Goal: Use online tool/utility: Utilize a website feature to perform a specific function

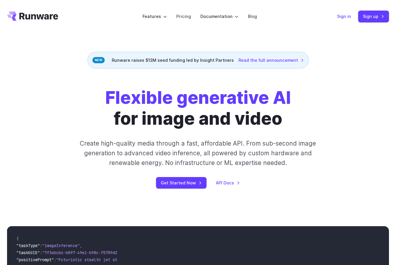
click at [343, 18] on link "Sign in" at bounding box center [344, 16] width 14 height 7
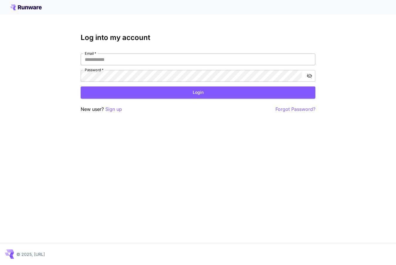
click at [112, 61] on input "Email   *" at bounding box center [198, 59] width 235 height 12
click at [155, 60] on input "Email   *" at bounding box center [198, 59] width 235 height 12
type input "**********"
click at [131, 96] on button "Login" at bounding box center [198, 92] width 235 height 12
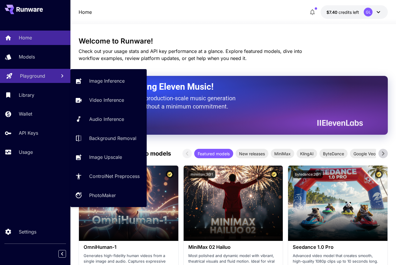
click at [51, 76] on div "Playground" at bounding box center [36, 75] width 32 height 7
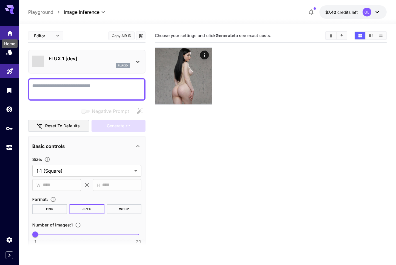
click at [7, 35] on div "Home" at bounding box center [9, 41] width 17 height 13
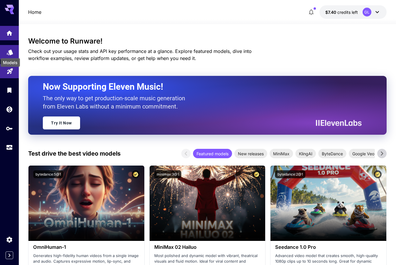
click at [12, 52] on icon "Models" at bounding box center [10, 51] width 6 height 6
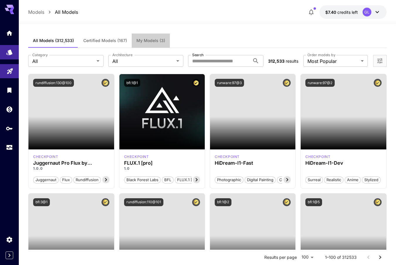
click at [152, 40] on span "My Models (3)" at bounding box center [151, 40] width 29 height 5
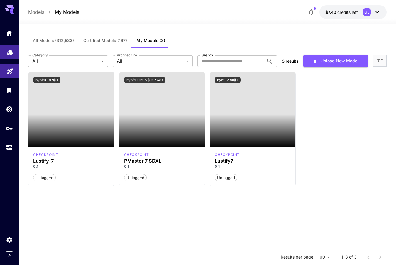
click at [15, 56] on link at bounding box center [9, 52] width 19 height 14
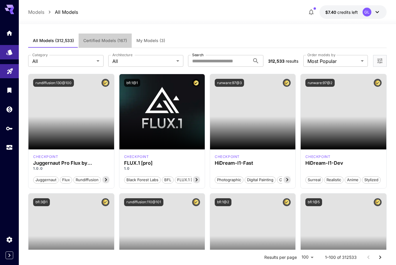
click at [112, 37] on button "Certified Models (167)" at bounding box center [105, 40] width 53 height 14
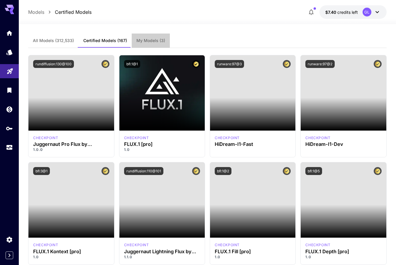
click at [140, 37] on button "My Models (3)" at bounding box center [151, 40] width 38 height 14
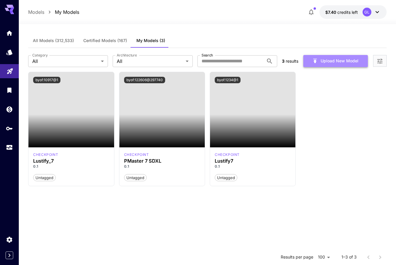
click at [338, 64] on button "Upload New Model" at bounding box center [336, 61] width 65 height 12
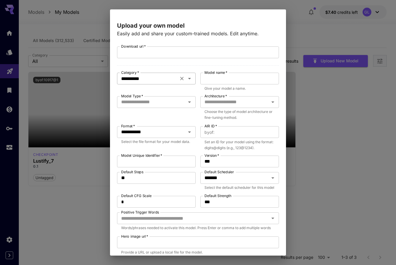
click at [183, 79] on icon "Clear" at bounding box center [182, 78] width 6 height 6
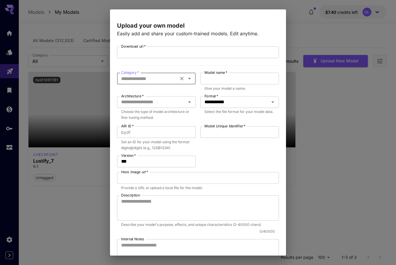
click at [192, 78] on icon "Open" at bounding box center [189, 78] width 7 height 7
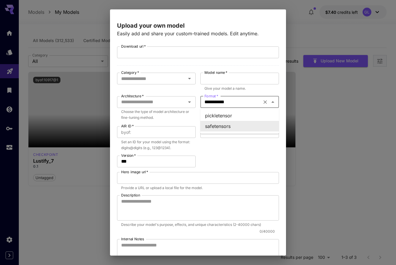
type input "**********"
click at [223, 99] on input "**********" at bounding box center [231, 102] width 58 height 8
click at [161, 76] on input "**********" at bounding box center [148, 78] width 58 height 8
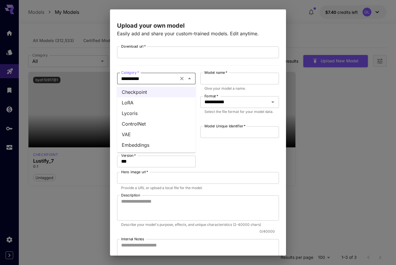
click at [242, 156] on div "**********" at bounding box center [198, 169] width 162 height 247
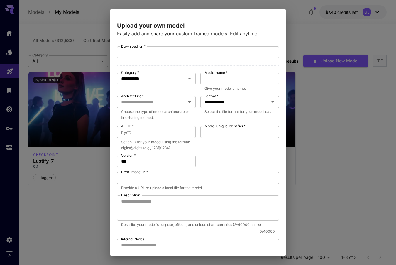
click at [290, 22] on div "**********" at bounding box center [198, 132] width 396 height 265
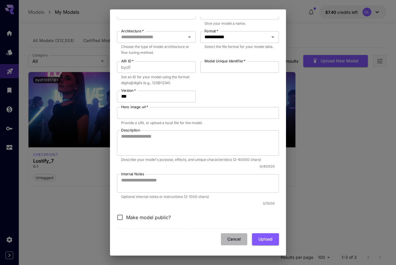
click at [242, 241] on button "Cancel" at bounding box center [234, 239] width 26 height 12
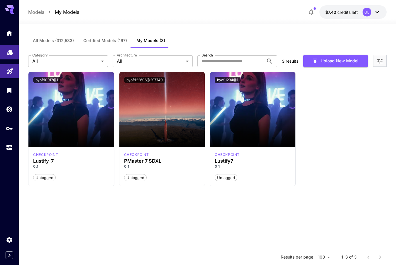
click at [10, 56] on link at bounding box center [9, 52] width 19 height 14
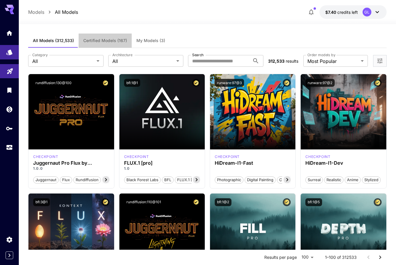
click at [120, 43] on button "Certified Models (167)" at bounding box center [105, 40] width 53 height 14
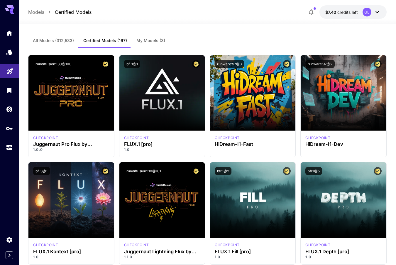
click at [74, 43] on button "All Models (312,533)" at bounding box center [53, 40] width 51 height 14
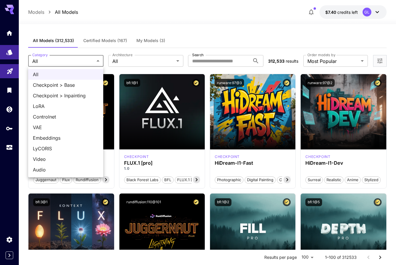
click at [154, 68] on div at bounding box center [198, 132] width 396 height 265
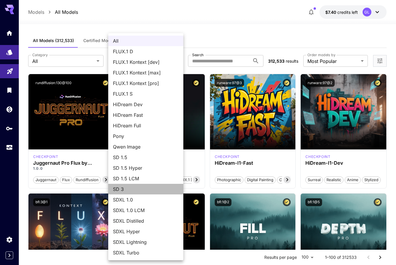
click at [128, 190] on span "SD 3" at bounding box center [146, 188] width 66 height 7
type input "***"
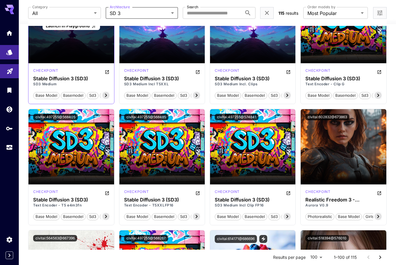
scroll to position [87, 0]
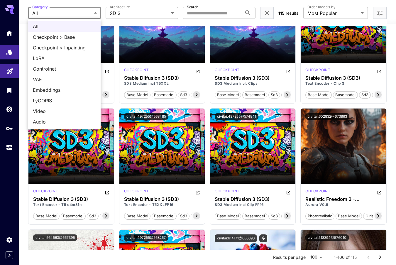
click at [69, 58] on span "LoRA" at bounding box center [64, 58] width 63 height 7
type input "****"
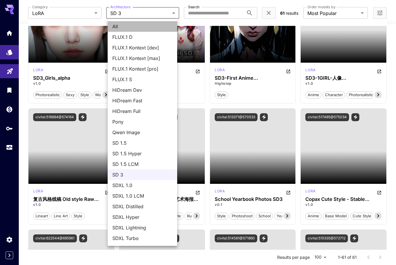
click at [142, 27] on span "All" at bounding box center [142, 26] width 60 height 7
type input "***"
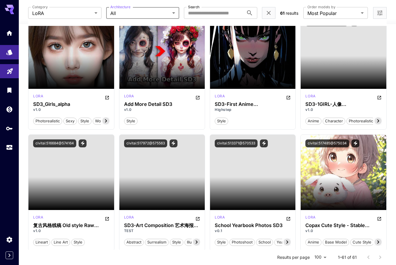
scroll to position [0, 0]
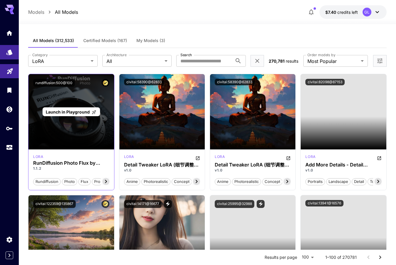
click at [102, 100] on div "Launch in Playground" at bounding box center [70, 111] width 85 height 75
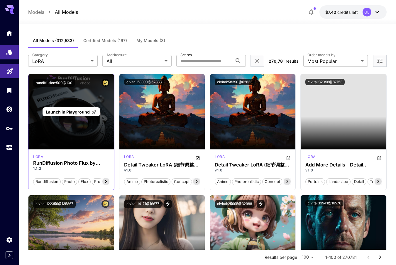
click at [92, 109] on p "Launch in Playground" at bounding box center [71, 112] width 51 height 6
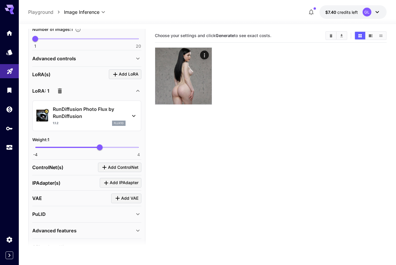
scroll to position [211, 0]
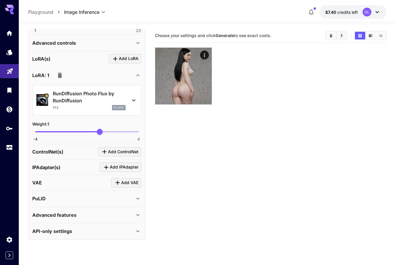
click at [111, 90] on p "RunDiffusion Photo Flux by RunDiffusion" at bounding box center [89, 97] width 73 height 14
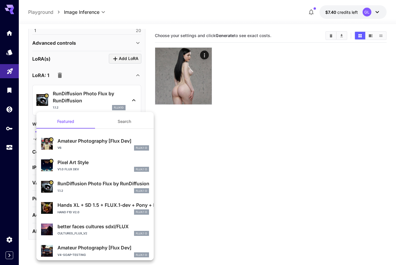
click at [328, 34] on div at bounding box center [198, 132] width 396 height 265
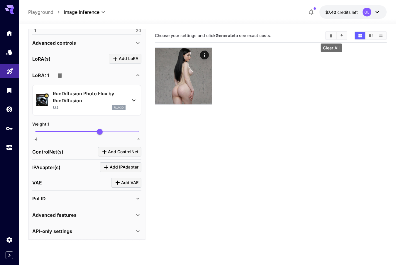
click at [332, 36] on icon "Clear All" at bounding box center [331, 35] width 3 height 3
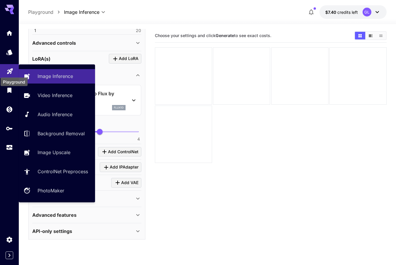
click at [6, 73] on icon "Playground" at bounding box center [9, 69] width 7 height 7
click at [27, 72] on icon at bounding box center [28, 74] width 7 height 7
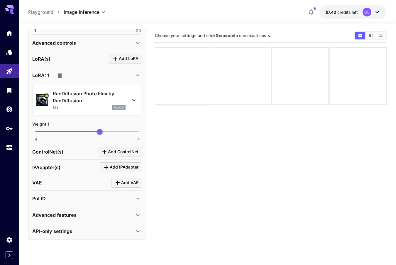
click at [48, 13] on p "Playground" at bounding box center [40, 12] width 25 height 7
click at [12, 59] on div at bounding box center [9, 90] width 19 height 128
click at [12, 54] on icon "Models" at bounding box center [9, 50] width 7 height 7
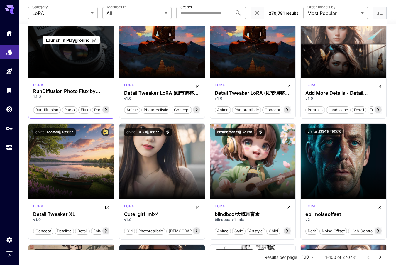
scroll to position [72, 0]
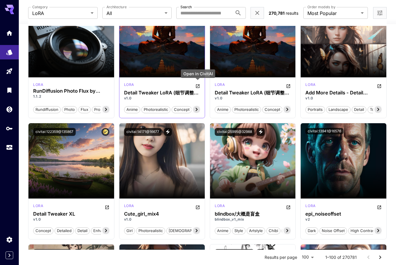
click at [198, 86] on icon "Open in CivitAI" at bounding box center [198, 86] width 4 height 4
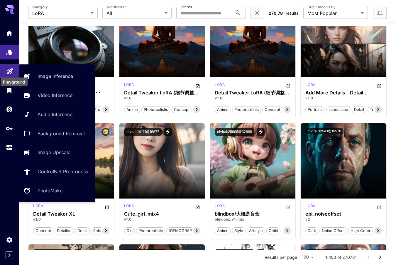
click at [9, 68] on icon "Playground" at bounding box center [9, 69] width 7 height 7
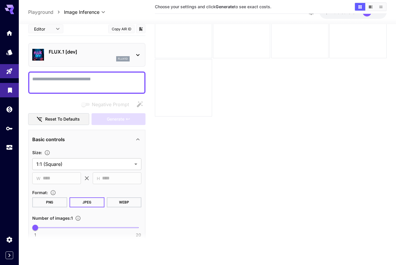
click at [11, 89] on icon "Library" at bounding box center [10, 88] width 4 height 5
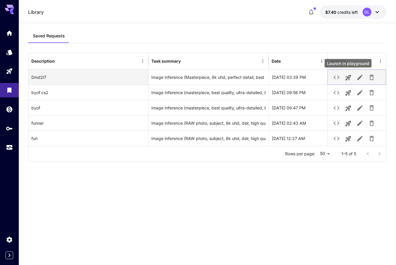
click at [350, 77] on icon "Launch in playground" at bounding box center [349, 78] width 6 height 6
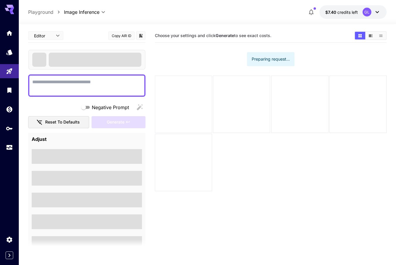
type textarea "**********"
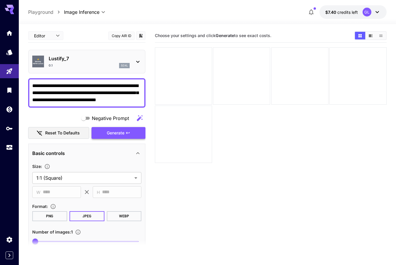
click at [116, 130] on span "Generate" at bounding box center [116, 132] width 18 height 7
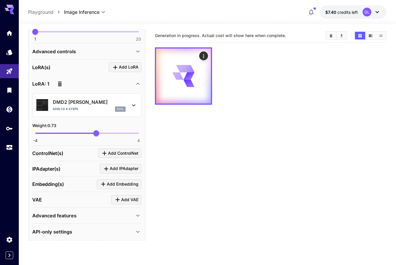
scroll to position [210, 0]
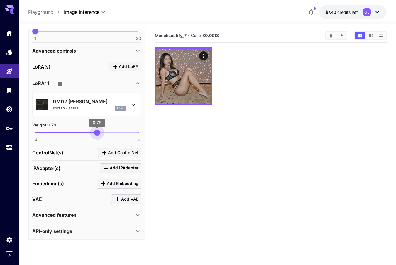
type input "****"
click at [97, 131] on span "0.75" at bounding box center [97, 133] width 6 height 6
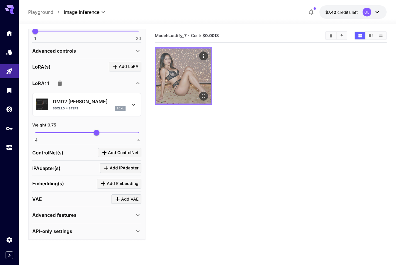
click at [156, 85] on img at bounding box center [183, 75] width 55 height 55
click at [171, 82] on img at bounding box center [183, 75] width 55 height 55
click at [204, 95] on icon "Open in fullscreen" at bounding box center [204, 96] width 6 height 6
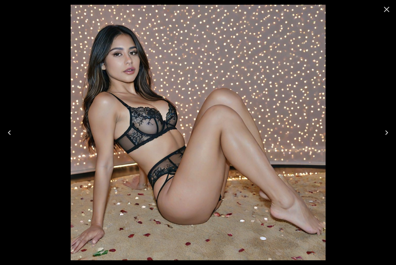
click at [387, 8] on icon "Close" at bounding box center [386, 9] width 9 height 9
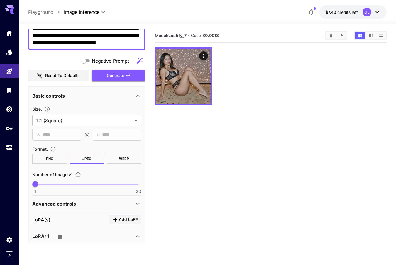
scroll to position [0, 0]
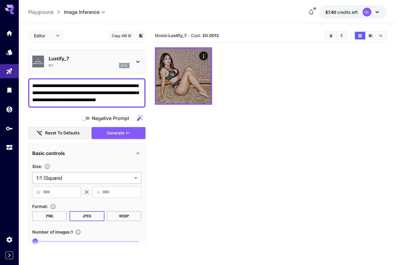
click at [98, 179] on body "**********" at bounding box center [198, 155] width 396 height 311
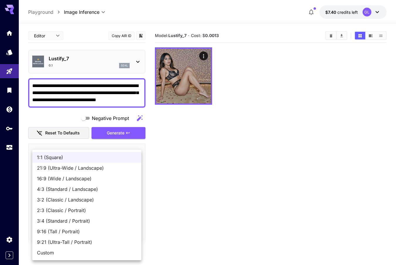
click at [89, 220] on span "3:4 (Standard / Portrait)" at bounding box center [87, 220] width 100 height 7
type input "**********"
type input "***"
type input "****"
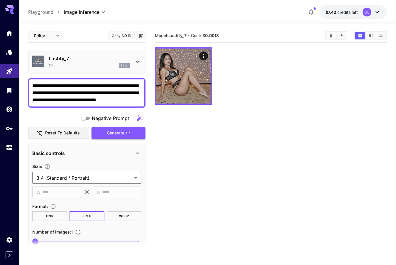
click at [125, 132] on button "Generate" at bounding box center [119, 133] width 54 height 12
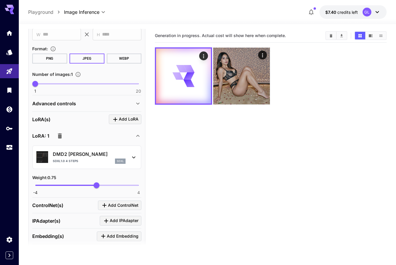
scroll to position [151, 0]
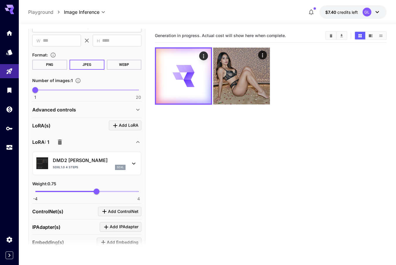
click at [127, 107] on div "Advanced controls" at bounding box center [83, 109] width 102 height 7
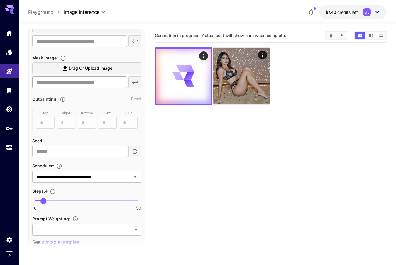
scroll to position [260, 0]
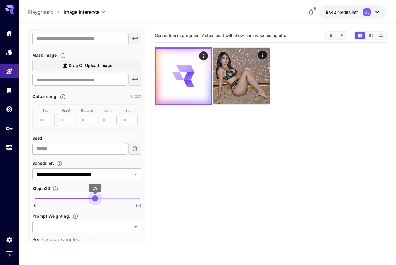
type input "**"
drag, startPoint x: 52, startPoint y: 198, endPoint x: 97, endPoint y: 200, distance: 45.0
click at [97, 200] on span "0 50 30" at bounding box center [86, 198] width 103 height 9
click at [107, 175] on input "**********" at bounding box center [78, 174] width 88 height 8
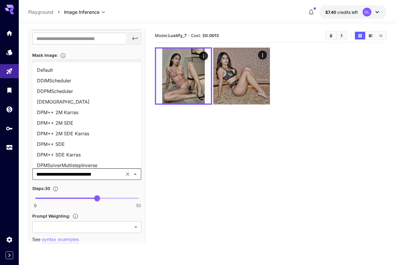
scroll to position [66, 0]
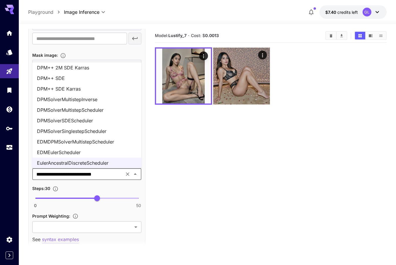
click at [93, 68] on li "DPM++ 2M SDE Karras" at bounding box center [86, 67] width 109 height 11
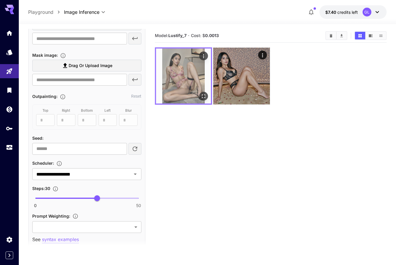
click at [205, 98] on icon "Open in fullscreen" at bounding box center [204, 96] width 6 height 6
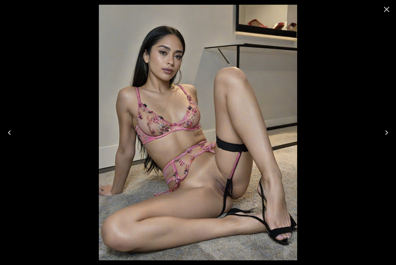
click at [388, 10] on icon "Close" at bounding box center [386, 9] width 9 height 9
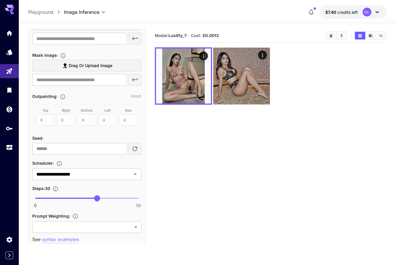
scroll to position [501, 0]
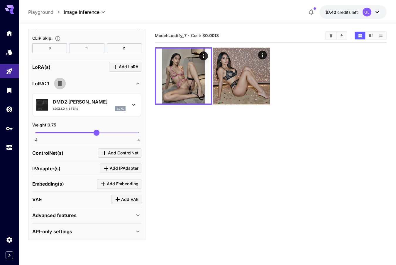
click at [57, 80] on icon "button" at bounding box center [59, 83] width 7 height 7
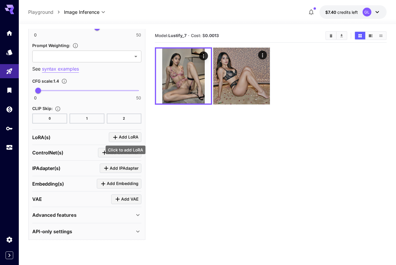
click at [129, 136] on span "Add LoRA" at bounding box center [129, 136] width 20 height 7
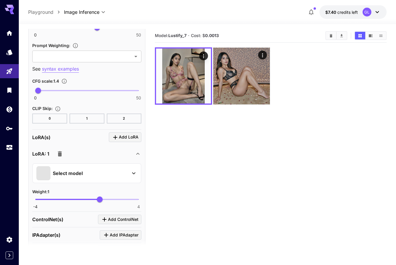
click at [67, 173] on p "Select model" at bounding box center [68, 172] width 30 height 7
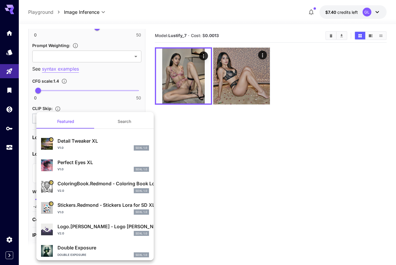
click at [92, 140] on p "Detail Tweaker XL" at bounding box center [104, 140] width 92 height 7
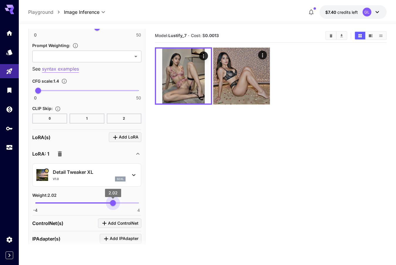
type input "*"
drag, startPoint x: 100, startPoint y: 201, endPoint x: 113, endPoint y: 203, distance: 13.4
click at [113, 203] on span "2" at bounding box center [113, 203] width 6 height 6
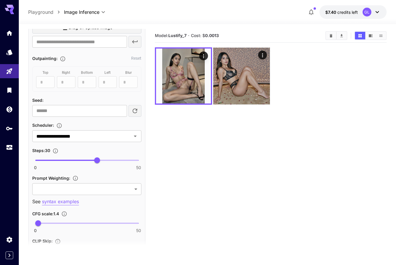
scroll to position [296, 0]
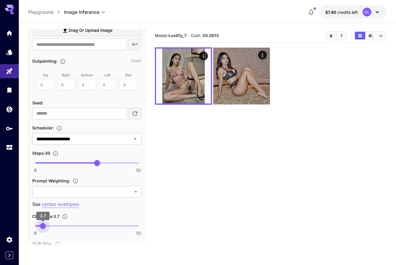
type input "*"
drag, startPoint x: 51, startPoint y: 223, endPoint x: 43, endPoint y: 225, distance: 7.6
click at [43, 225] on span "0 50 4" at bounding box center [86, 225] width 103 height 9
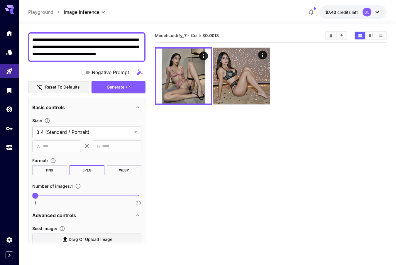
scroll to position [33, 0]
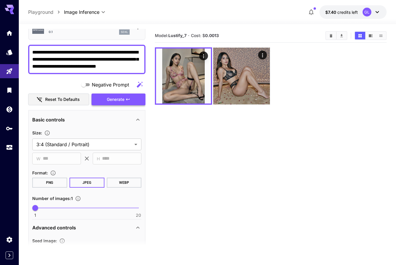
click at [111, 94] on button "Generate" at bounding box center [119, 99] width 54 height 12
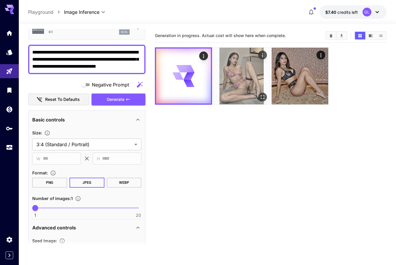
click at [253, 83] on img at bounding box center [242, 76] width 57 height 57
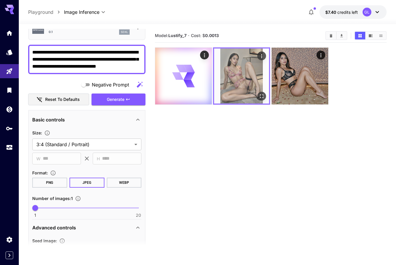
click at [264, 95] on icon "Open in fullscreen" at bounding box center [262, 96] width 6 height 6
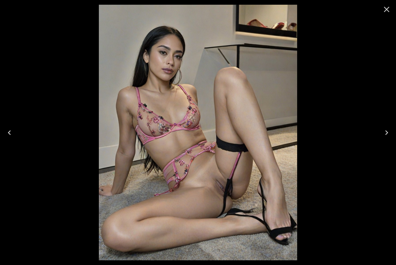
click at [389, 8] on icon "Close" at bounding box center [386, 9] width 9 height 9
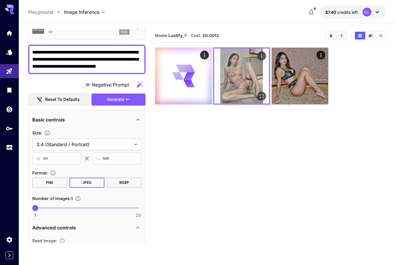
click at [267, 92] on img at bounding box center [241, 75] width 55 height 55
click at [266, 95] on button "Open in fullscreen" at bounding box center [262, 96] width 9 height 9
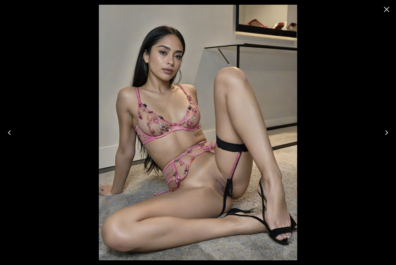
click at [388, 7] on icon "Close" at bounding box center [386, 9] width 9 height 9
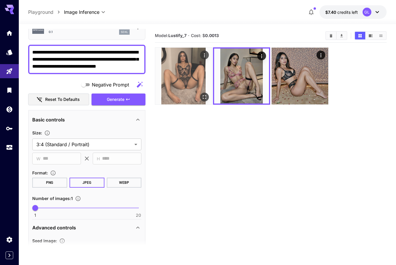
click at [207, 98] on icon "Open in fullscreen" at bounding box center [205, 97] width 6 height 6
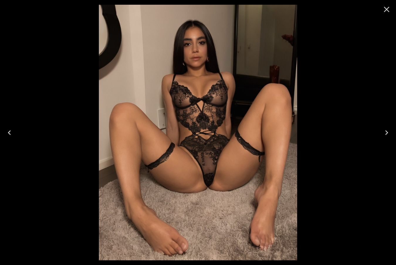
click at [389, 7] on icon "Close" at bounding box center [386, 9] width 9 height 9
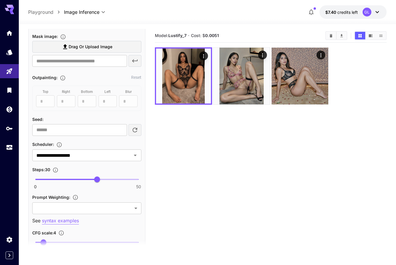
scroll to position [302, 0]
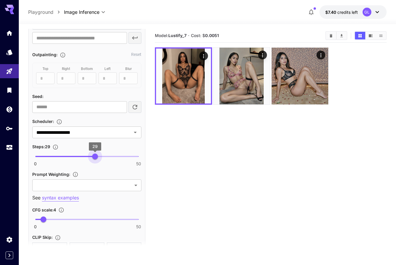
type input "**"
drag, startPoint x: 87, startPoint y: 157, endPoint x: 97, endPoint y: 162, distance: 10.9
click at [97, 159] on span "30" at bounding box center [97, 156] width 6 height 6
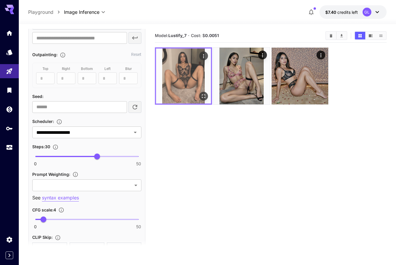
click at [206, 99] on icon "Open in fullscreen" at bounding box center [204, 96] width 6 height 6
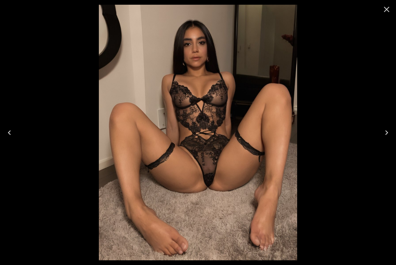
click at [392, 6] on button "Close" at bounding box center [387, 9] width 14 height 14
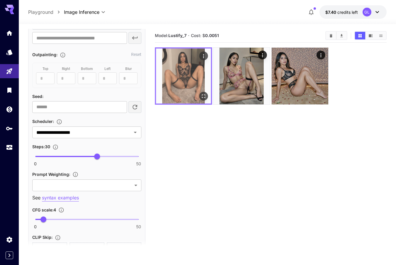
click at [202, 53] on icon "Actions" at bounding box center [204, 56] width 6 height 6
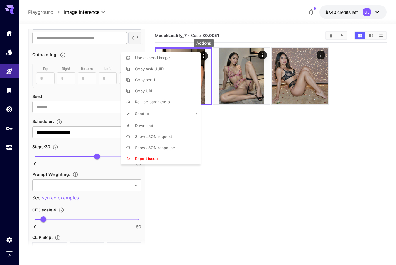
click at [162, 132] on li "Show JSON request" at bounding box center [162, 136] width 83 height 11
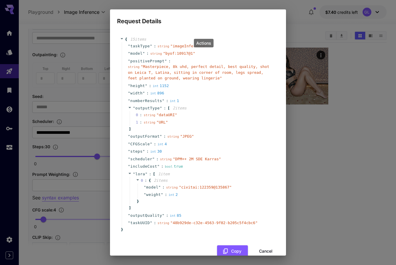
scroll to position [12, 0]
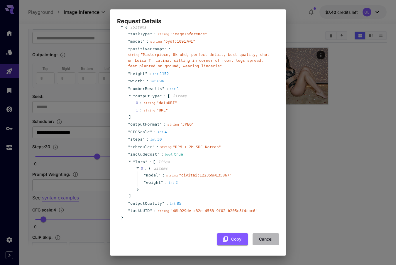
click at [268, 237] on button "Cancel" at bounding box center [266, 239] width 26 height 12
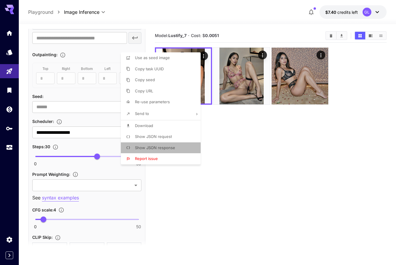
click at [167, 145] on p "Show JSON response" at bounding box center [155, 148] width 40 height 6
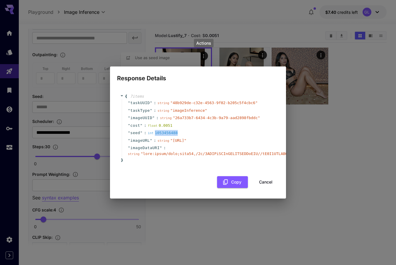
drag, startPoint x: 178, startPoint y: 126, endPoint x: 155, endPoint y: 128, distance: 23.3
click at [155, 130] on div "int 1053456488" at bounding box center [164, 133] width 32 height 6
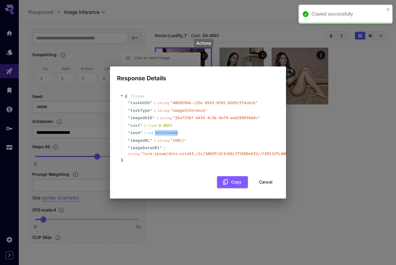
copy div "1053456488"
click at [262, 185] on button "Cancel" at bounding box center [266, 182] width 26 height 12
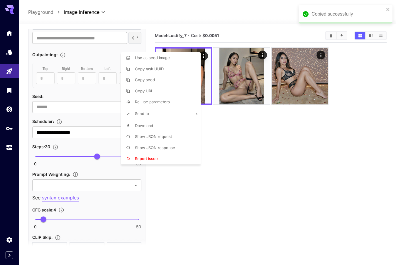
click at [89, 107] on div at bounding box center [198, 132] width 396 height 265
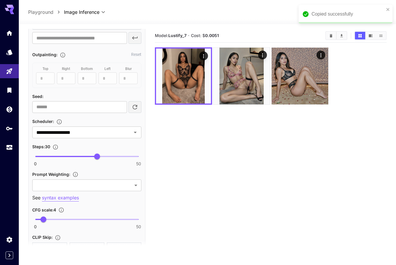
click at [89, 107] on div "Use as seed image Copy task UUID Copy seed Copy URL Re-use parameters Send to D…" at bounding box center [44, 132] width 89 height 265
click at [91, 107] on input "number" at bounding box center [79, 107] width 95 height 12
paste input "**********"
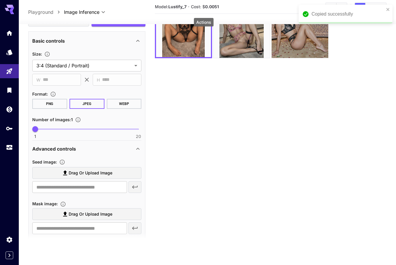
scroll to position [21, 0]
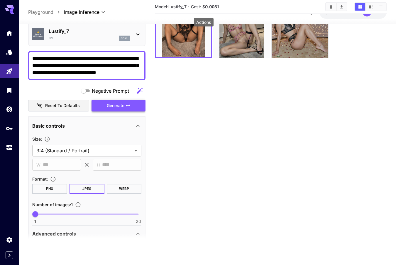
type input "**********"
click at [115, 105] on span "Generate" at bounding box center [116, 105] width 18 height 7
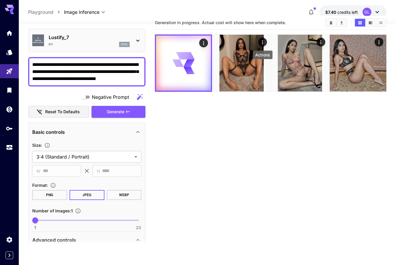
scroll to position [0, 0]
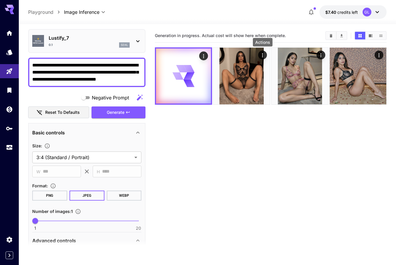
click at [260, 42] on div "Actions" at bounding box center [263, 42] width 20 height 9
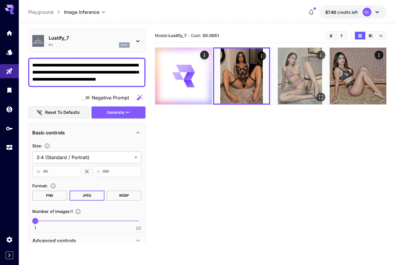
click at [309, 88] on img at bounding box center [300, 76] width 57 height 57
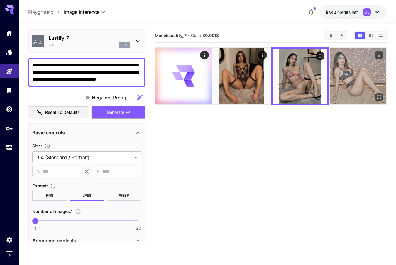
click at [360, 88] on img at bounding box center [358, 76] width 57 height 57
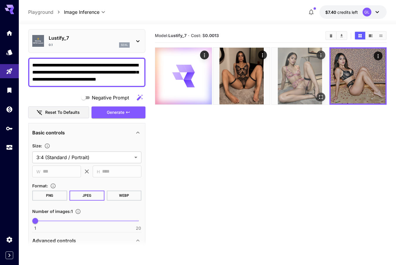
click at [293, 78] on img at bounding box center [300, 76] width 57 height 57
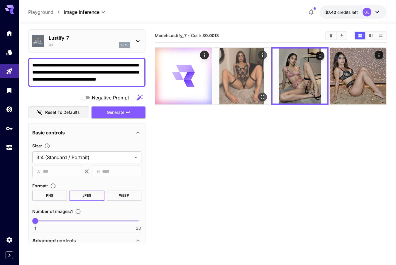
click at [240, 80] on img at bounding box center [242, 76] width 57 height 57
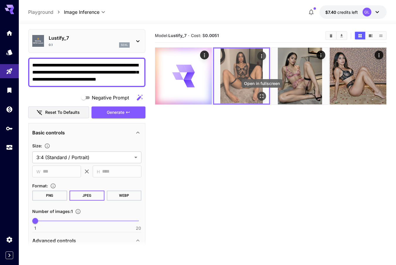
click at [262, 93] on button "Open in fullscreen" at bounding box center [262, 96] width 9 height 9
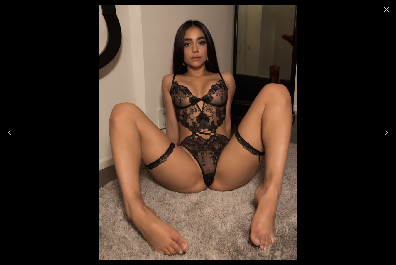
click at [388, 12] on icon "Close" at bounding box center [386, 9] width 9 height 9
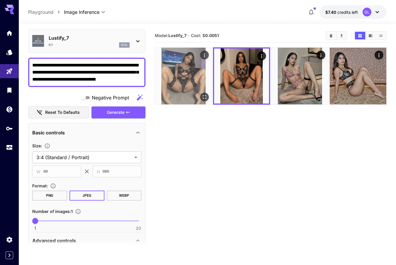
click at [204, 98] on icon "Open in fullscreen" at bounding box center [205, 97] width 6 height 6
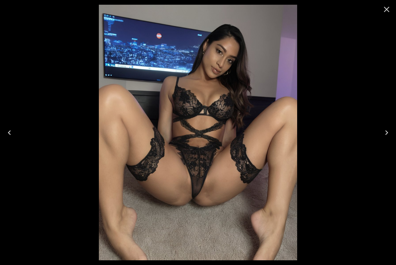
click at [386, 10] on icon "Close" at bounding box center [387, 10] width 6 height 6
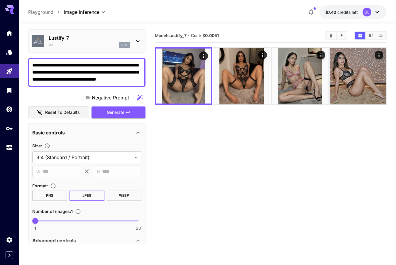
click at [132, 80] on textarea "**********" at bounding box center [86, 72] width 109 height 21
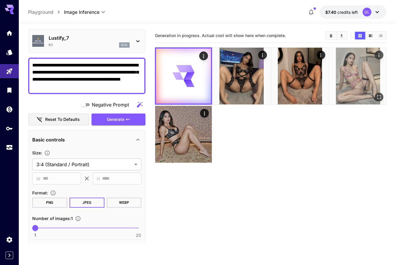
type textarea "**********"
click at [378, 96] on icon "Open in fullscreen" at bounding box center [380, 97] width 4 height 4
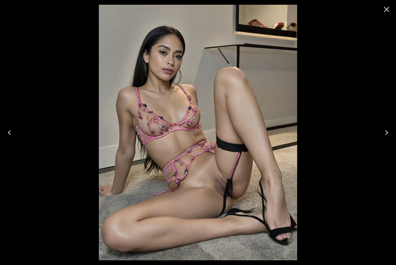
click at [389, 9] on icon "Close" at bounding box center [386, 9] width 9 height 9
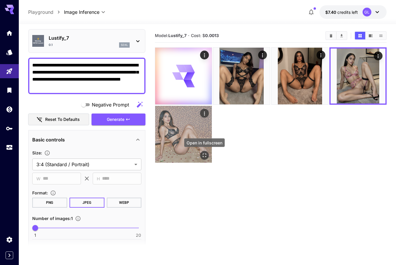
click at [201, 158] on div "Open in fullscreen" at bounding box center [204, 155] width 9 height 9
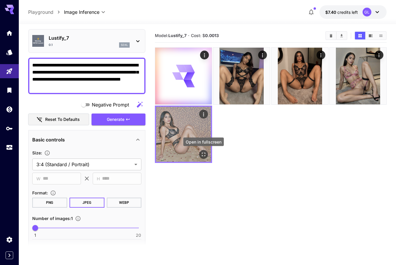
click at [205, 157] on icon "Open in fullscreen" at bounding box center [204, 154] width 6 height 6
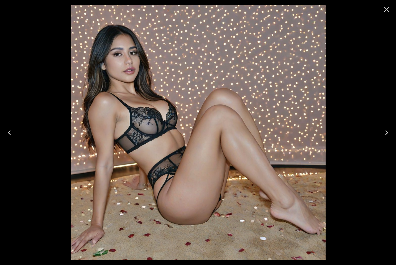
click at [386, 5] on icon "Close" at bounding box center [386, 9] width 9 height 9
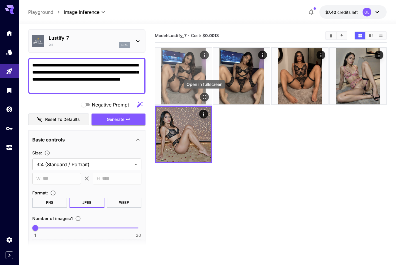
click at [205, 97] on icon "Open in fullscreen" at bounding box center [205, 97] width 6 height 6
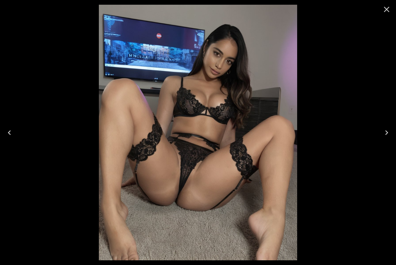
click at [391, 10] on icon "Close" at bounding box center [386, 9] width 9 height 9
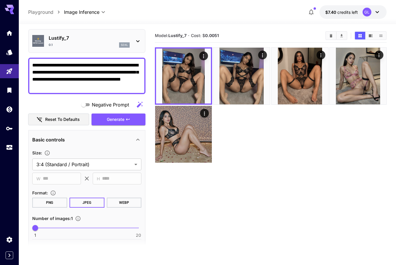
click at [129, 41] on div "Lustify_7 0.1 sdxl" at bounding box center [89, 40] width 81 height 13
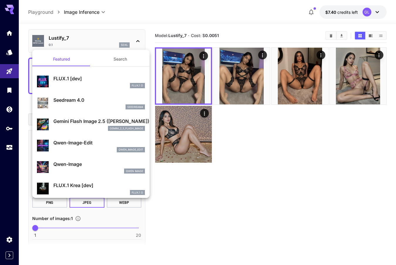
click at [138, 59] on button "Search" at bounding box center [120, 59] width 59 height 14
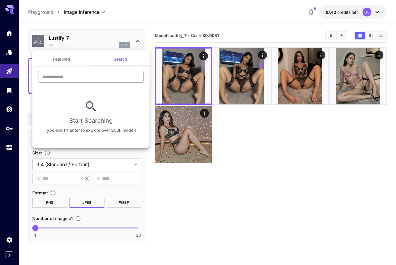
click at [116, 76] on input "text" at bounding box center [91, 77] width 106 height 12
type input "*"
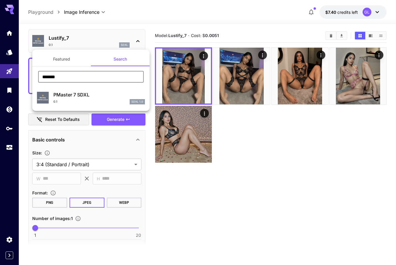
type input "*******"
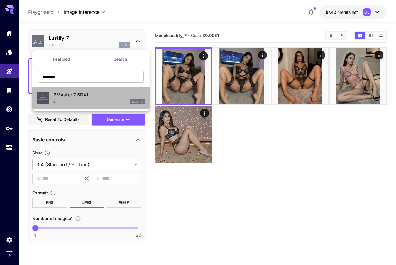
click at [85, 99] on div "0.1 SDXL 1.0" at bounding box center [99, 101] width 92 height 5
type input "*"
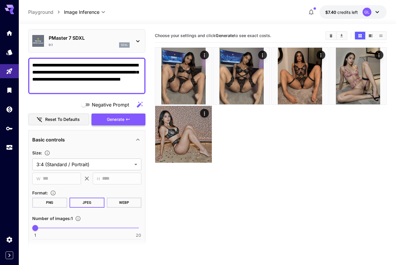
click at [112, 115] on button "Generate" at bounding box center [119, 119] width 54 height 12
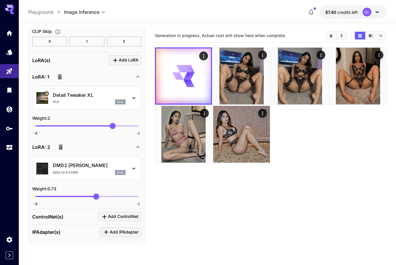
scroll to position [516, 0]
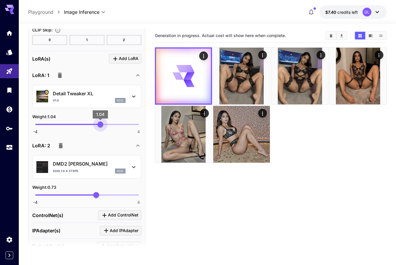
type input "*"
drag, startPoint x: 112, startPoint y: 123, endPoint x: 100, endPoint y: 125, distance: 12.6
click at [100, 125] on span "1" at bounding box center [100, 124] width 6 height 6
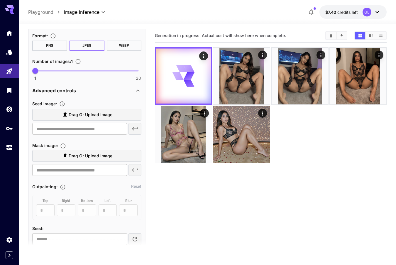
scroll to position [155, 0]
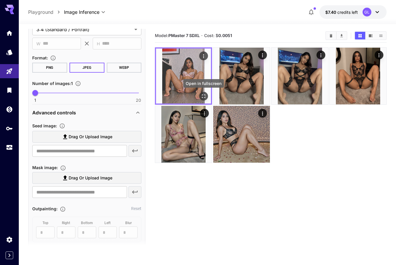
click at [205, 94] on icon "Open in fullscreen" at bounding box center [204, 96] width 6 height 6
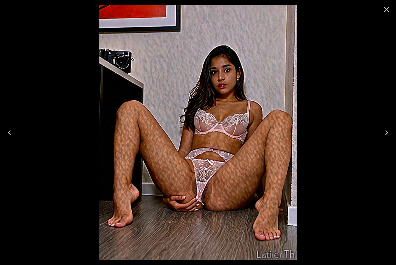
click at [384, 11] on icon "Close" at bounding box center [386, 9] width 9 height 9
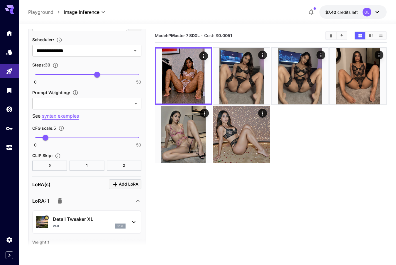
scroll to position [405, 0]
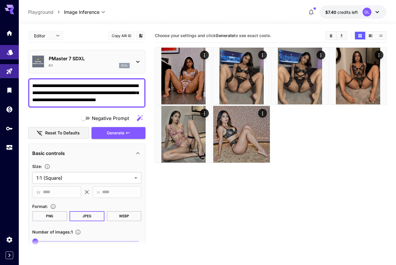
click at [11, 55] on link at bounding box center [9, 52] width 19 height 14
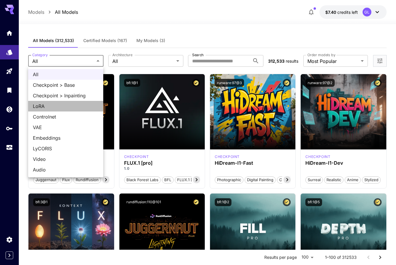
click at [57, 106] on span "LoRA" at bounding box center [66, 105] width 66 height 7
type input "****"
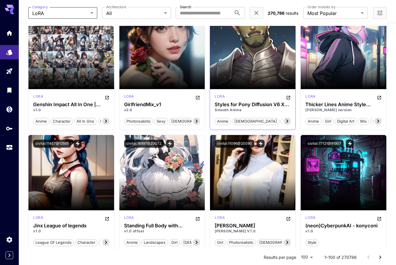
scroll to position [2089, 0]
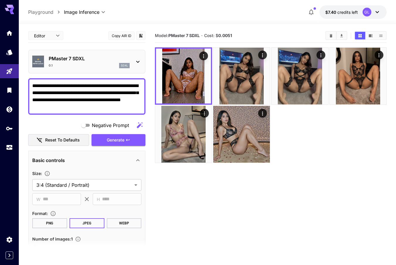
scroll to position [405, 0]
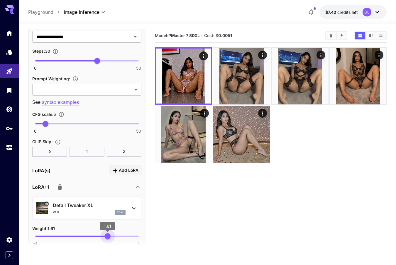
type input "****"
drag, startPoint x: 100, startPoint y: 233, endPoint x: 107, endPoint y: 234, distance: 7.8
click at [107, 234] on span "1.59" at bounding box center [108, 236] width 6 height 6
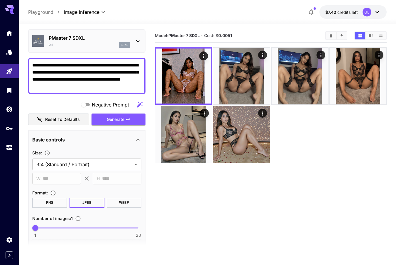
scroll to position [0, 0]
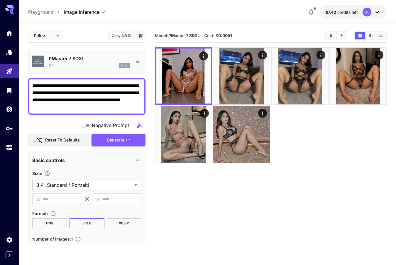
click at [114, 145] on button "Generate" at bounding box center [119, 140] width 54 height 12
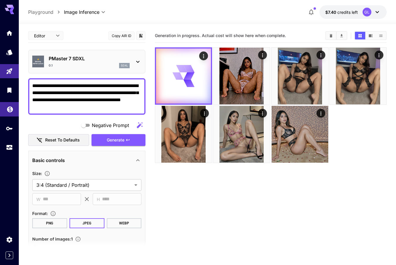
drag, startPoint x: 100, startPoint y: 107, endPoint x: 5, endPoint y: 108, distance: 95.2
click at [5, 108] on div "**********" at bounding box center [198, 155] width 396 height 311
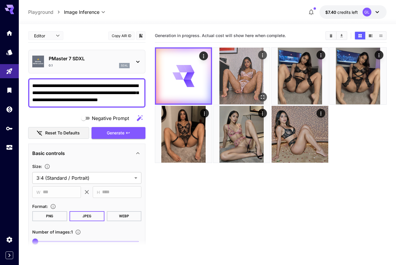
type textarea "**********"
click at [263, 93] on button "Open in fullscreen" at bounding box center [262, 97] width 9 height 9
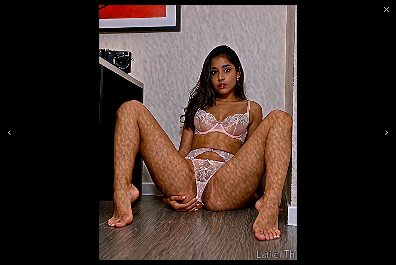
click at [388, 9] on icon "Close" at bounding box center [386, 9] width 9 height 9
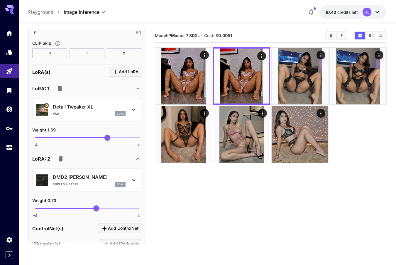
scroll to position [496, 0]
click at [61, 157] on icon "button" at bounding box center [61, 158] width 4 height 5
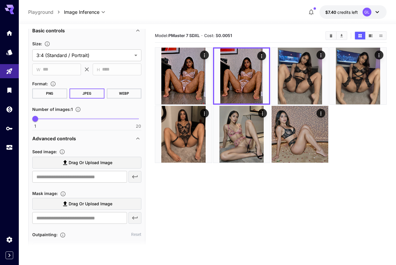
scroll to position [14, 0]
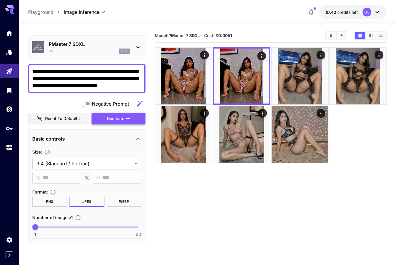
click at [115, 118] on span "Generate" at bounding box center [116, 118] width 18 height 7
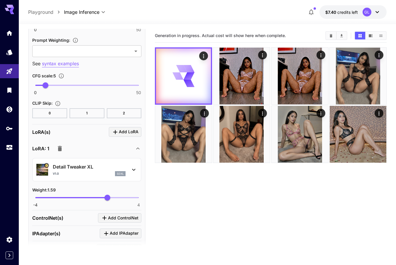
scroll to position [501, 0]
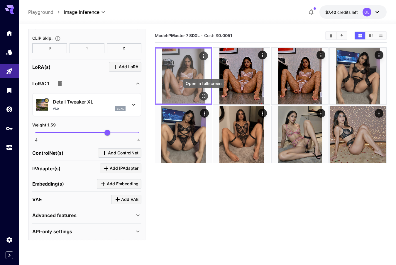
click at [206, 99] on button "Open in fullscreen" at bounding box center [203, 96] width 9 height 9
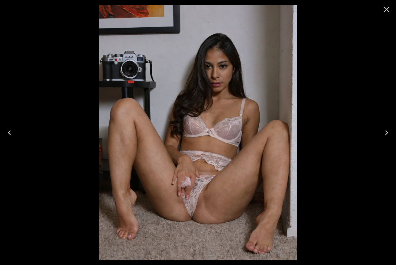
click at [387, 12] on icon "Close" at bounding box center [386, 9] width 9 height 9
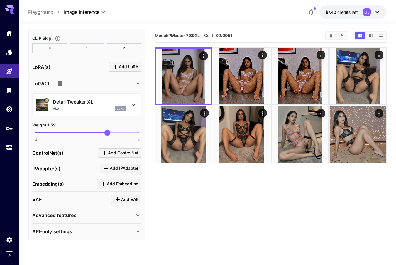
click at [61, 83] on icon "button" at bounding box center [60, 83] width 4 height 5
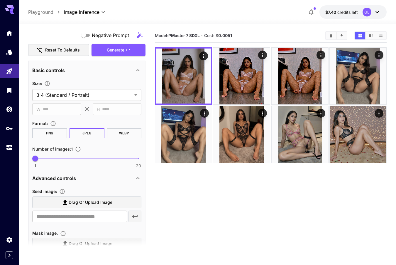
scroll to position [0, 0]
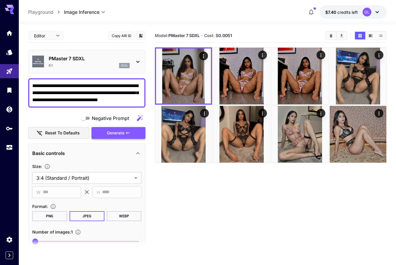
click at [119, 133] on span "Generate" at bounding box center [116, 132] width 18 height 7
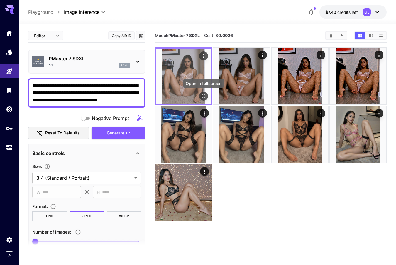
click at [204, 97] on icon "Open in fullscreen" at bounding box center [204, 96] width 6 height 6
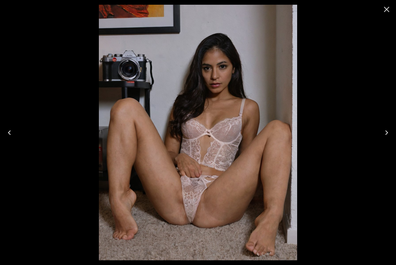
click at [390, 6] on icon "Close" at bounding box center [386, 9] width 9 height 9
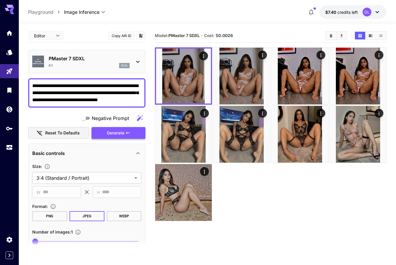
click at [133, 130] on button "Generate" at bounding box center [119, 133] width 54 height 12
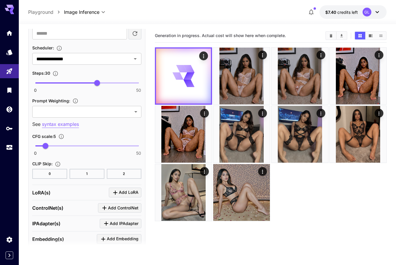
scroll to position [360, 0]
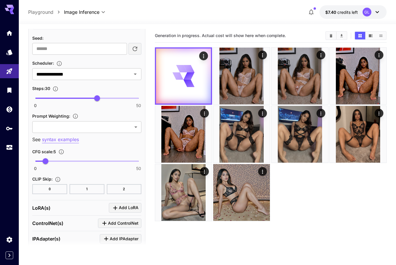
click at [136, 53] on button "button" at bounding box center [135, 49] width 13 height 12
type input "**********"
click at [109, 49] on input "**********" at bounding box center [79, 49] width 95 height 12
click at [108, 63] on div "Scheduler :" at bounding box center [86, 62] width 109 height 7
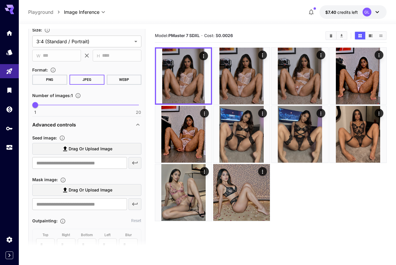
scroll to position [89, 0]
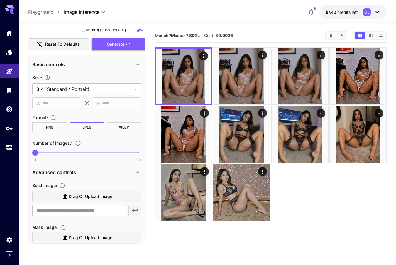
click at [130, 43] on icon "button" at bounding box center [128, 44] width 5 height 5
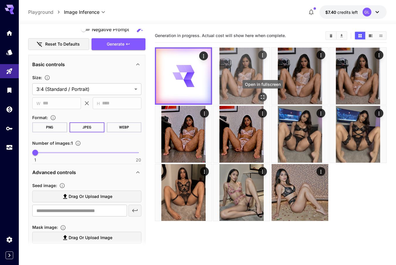
click at [264, 96] on icon "Open in fullscreen" at bounding box center [263, 97] width 6 height 6
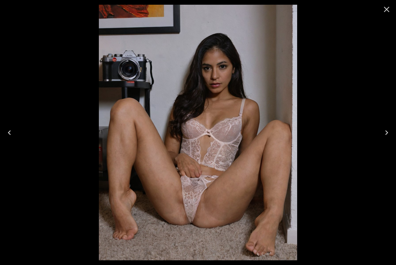
click at [391, 10] on icon "Close" at bounding box center [386, 9] width 9 height 9
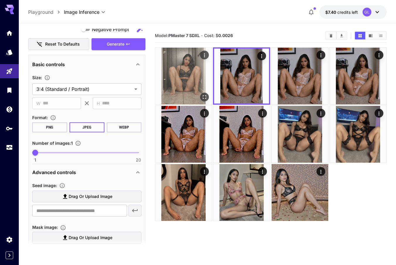
click at [203, 94] on icon "Open in fullscreen" at bounding box center [205, 97] width 6 height 6
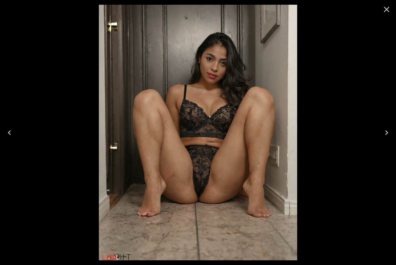
click at [388, 11] on icon "Close" at bounding box center [386, 9] width 9 height 9
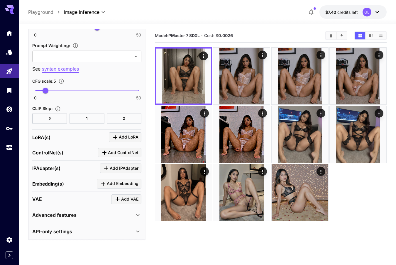
scroll to position [8, 0]
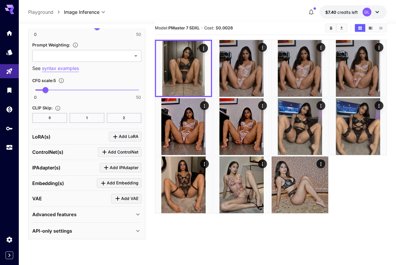
click at [56, 115] on button "0" at bounding box center [49, 118] width 35 height 10
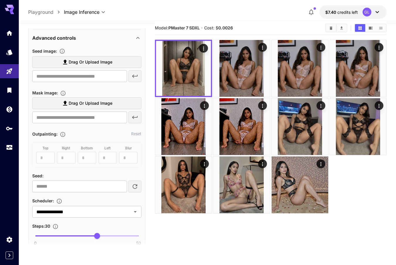
scroll to position [0, 0]
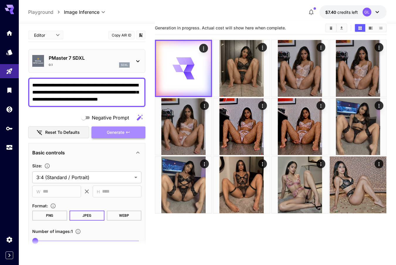
click at [134, 131] on button "Generate" at bounding box center [119, 132] width 54 height 12
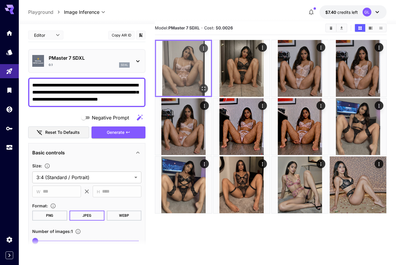
click at [204, 89] on icon "Open in fullscreen" at bounding box center [204, 88] width 6 height 6
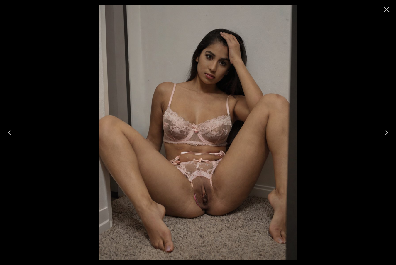
click at [385, 7] on icon "Close" at bounding box center [387, 10] width 6 height 6
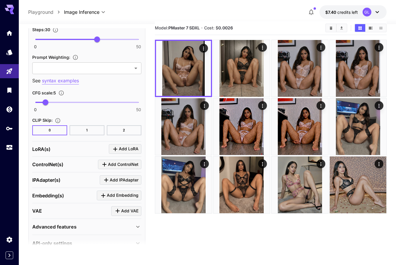
scroll to position [431, 0]
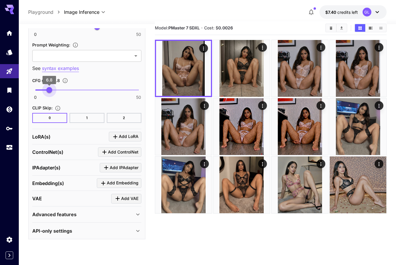
type input "***"
drag, startPoint x: 57, startPoint y: 91, endPoint x: 49, endPoint y: 91, distance: 7.9
click at [49, 91] on span "0 50 6.5" at bounding box center [86, 89] width 103 height 9
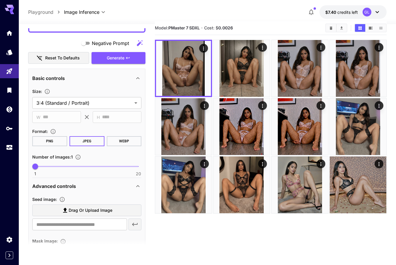
scroll to position [0, 0]
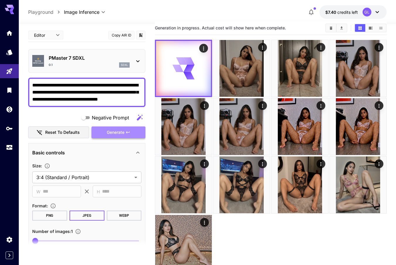
click at [104, 130] on button "Generate" at bounding box center [119, 132] width 54 height 12
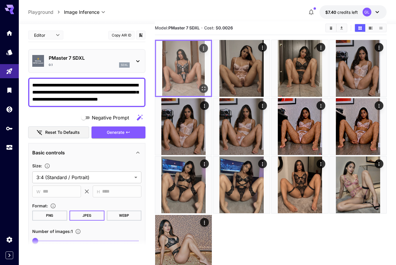
click at [202, 88] on icon "Open in fullscreen" at bounding box center [204, 88] width 6 height 6
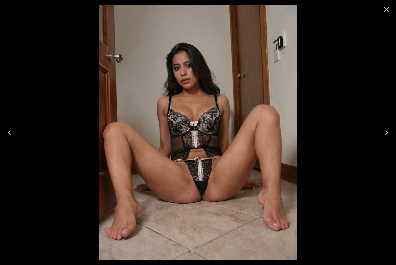
click at [390, 7] on icon "Close" at bounding box center [386, 9] width 9 height 9
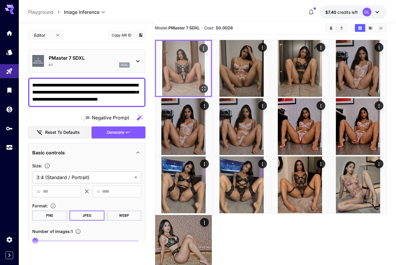
click at [205, 86] on icon "Open in fullscreen" at bounding box center [204, 88] width 6 height 6
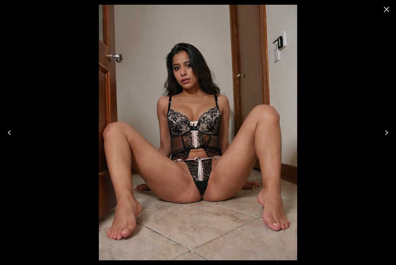
click at [390, 10] on icon "Close" at bounding box center [386, 9] width 9 height 9
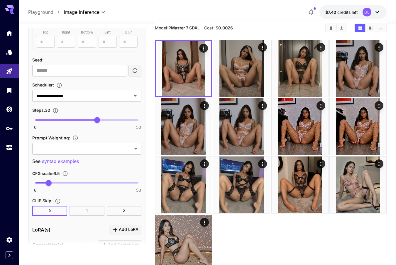
scroll to position [350, 0]
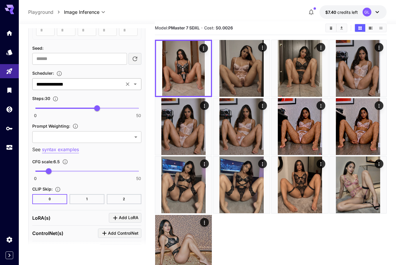
click at [98, 85] on input "**********" at bounding box center [78, 84] width 88 height 8
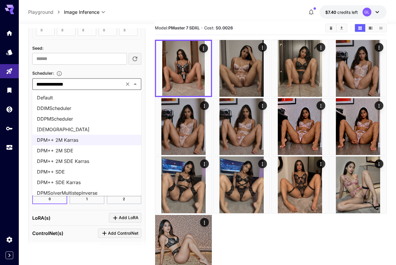
click at [78, 155] on li "DPM++ 2M SDE" at bounding box center [86, 150] width 109 height 11
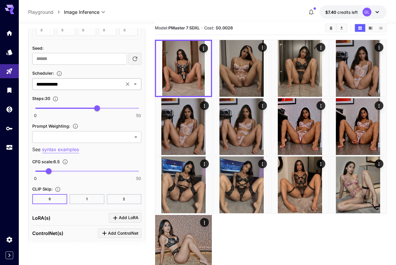
click at [101, 87] on input "**********" at bounding box center [78, 84] width 88 height 8
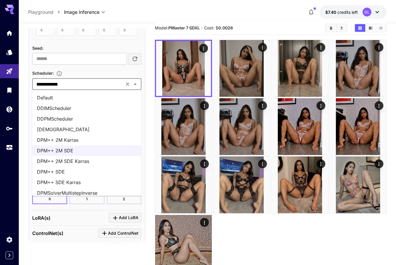
click at [84, 161] on li "DPM++ 2M SDE Karras" at bounding box center [86, 161] width 109 height 11
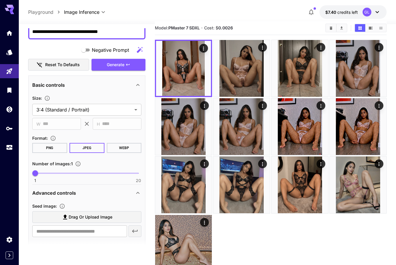
scroll to position [0, 0]
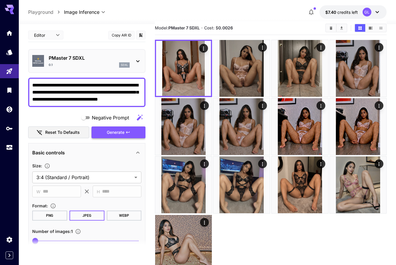
click at [117, 135] on span "Generate" at bounding box center [116, 132] width 18 height 7
